Goal: Navigation & Orientation: Find specific page/section

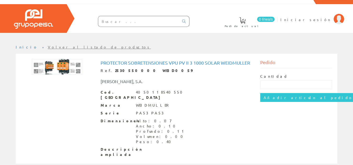
scroll to position [13, 0]
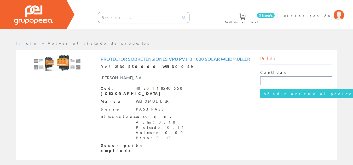
click at [270, 81] on input "text" at bounding box center [296, 81] width 72 height 9
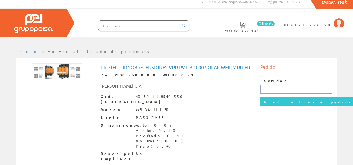
scroll to position [0, 0]
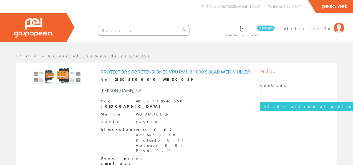
click at [332, 6] on link "Peisa Net" at bounding box center [334, 6] width 37 height 13
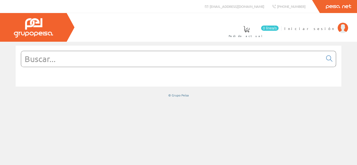
click at [26, 27] on img at bounding box center [33, 27] width 39 height 19
